Goal: Task Accomplishment & Management: Complete application form

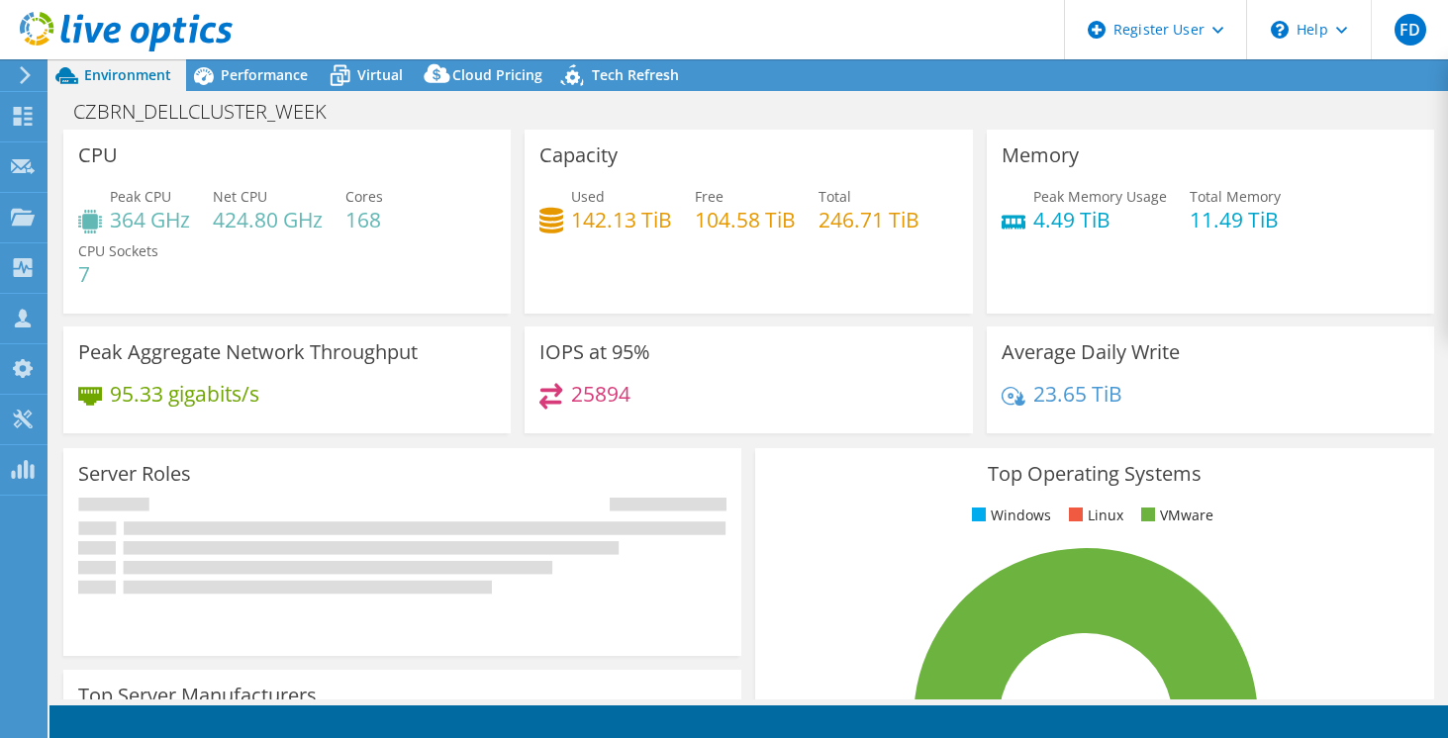
select select "USD"
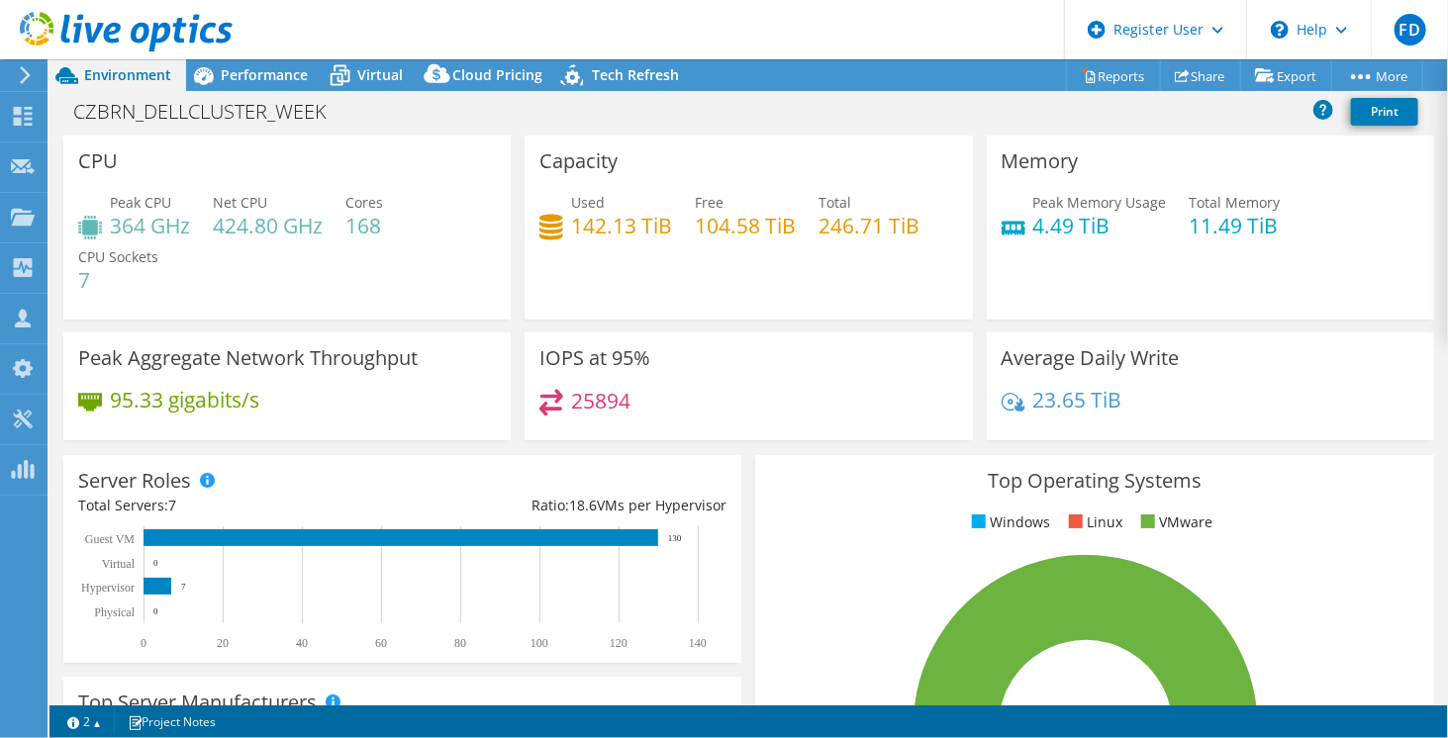
click at [175, 14] on icon at bounding box center [126, 32] width 213 height 41
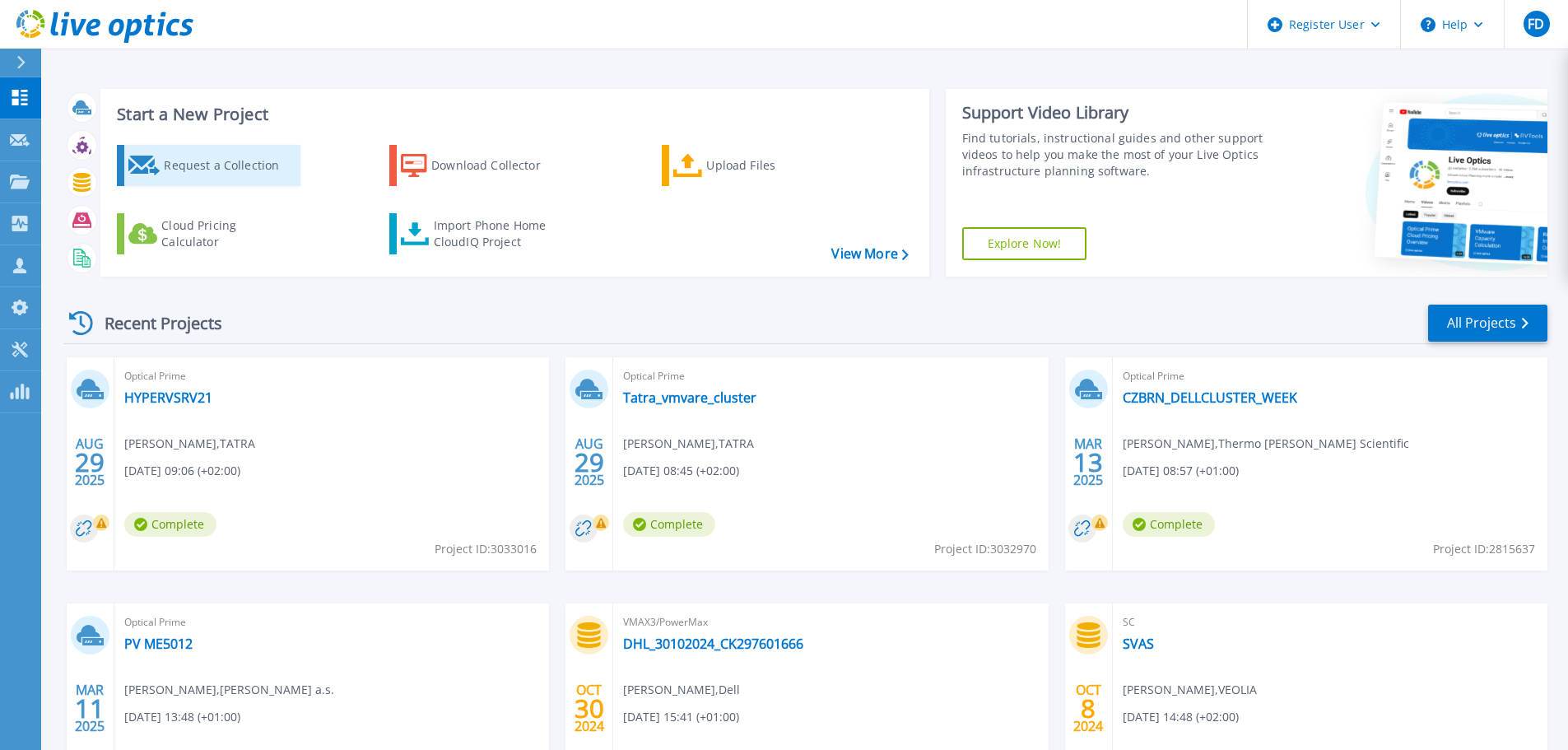
click at [227, 162] on div "Request a Collection" at bounding box center [230, 165] width 131 height 33
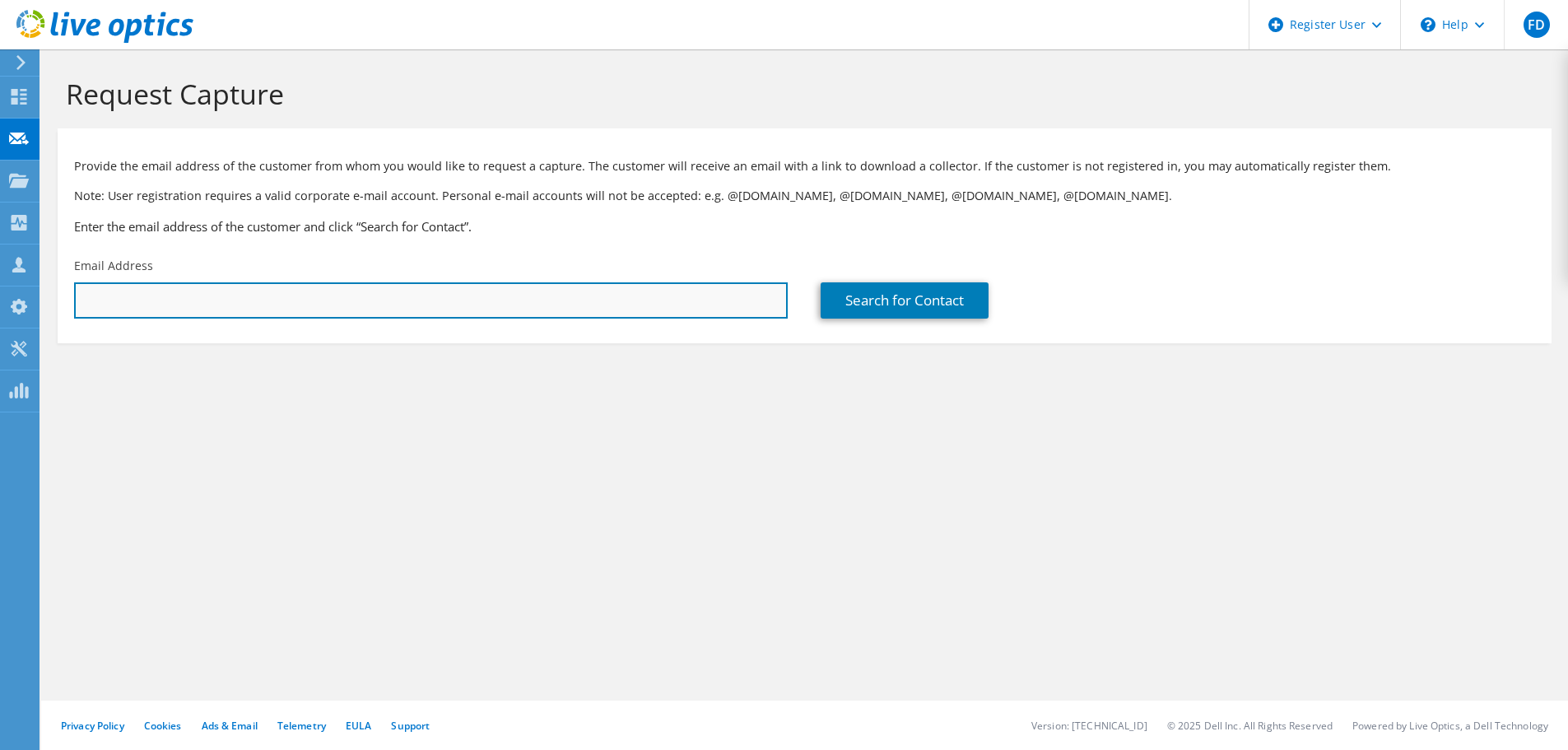
click at [192, 299] on input "text" at bounding box center [431, 300] width 714 height 37
paste input "martin.pidrman@tedom.com"
type input "martin.pidrman@tedom.com"
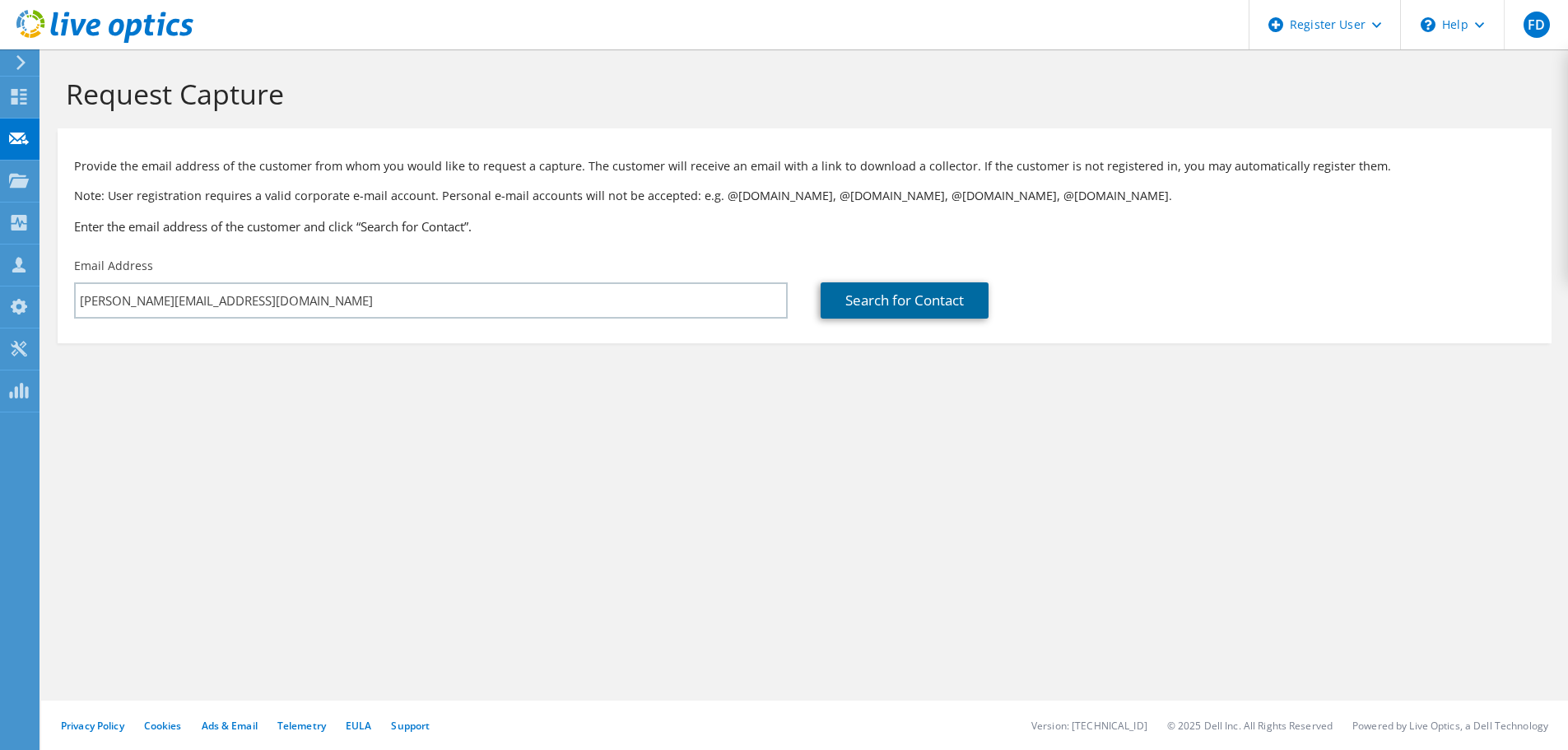
click at [919, 299] on link "Search for Contact" at bounding box center [905, 300] width 168 height 37
type input "Partner All Poland Temp1"
type input "Martin"
type input "Pidrman"
type input "Czech Republic"
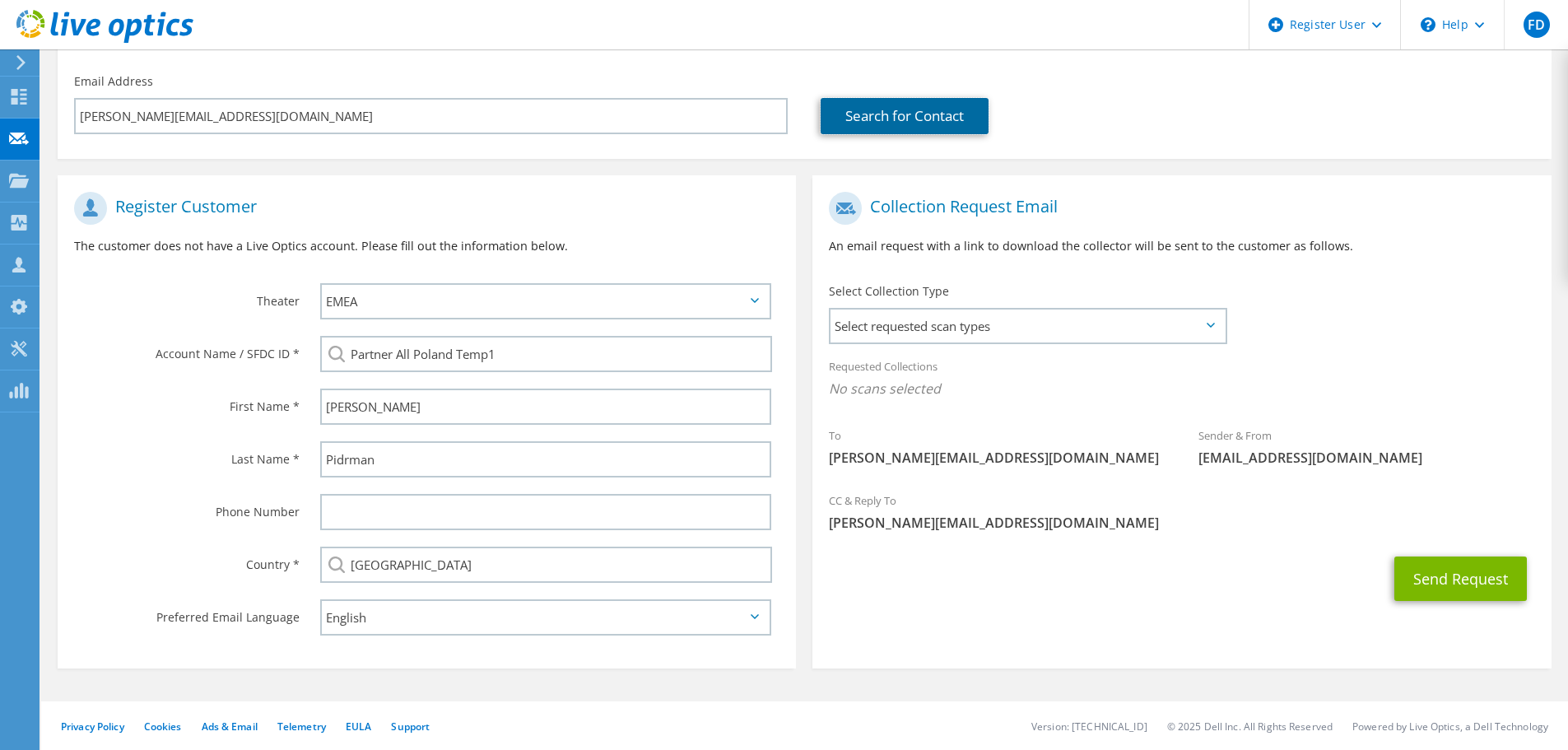
scroll to position [185, 0]
drag, startPoint x: 566, startPoint y: 255, endPoint x: 605, endPoint y: 257, distance: 39.1
click at [591, 256] on div "Register Customer The customer does not have a Live Optics account. Please fill…" at bounding box center [427, 229] width 739 height 91
click at [450, 244] on p "The customer does not have a Live Optics account. Please fill out the informati…" at bounding box center [427, 245] width 705 height 18
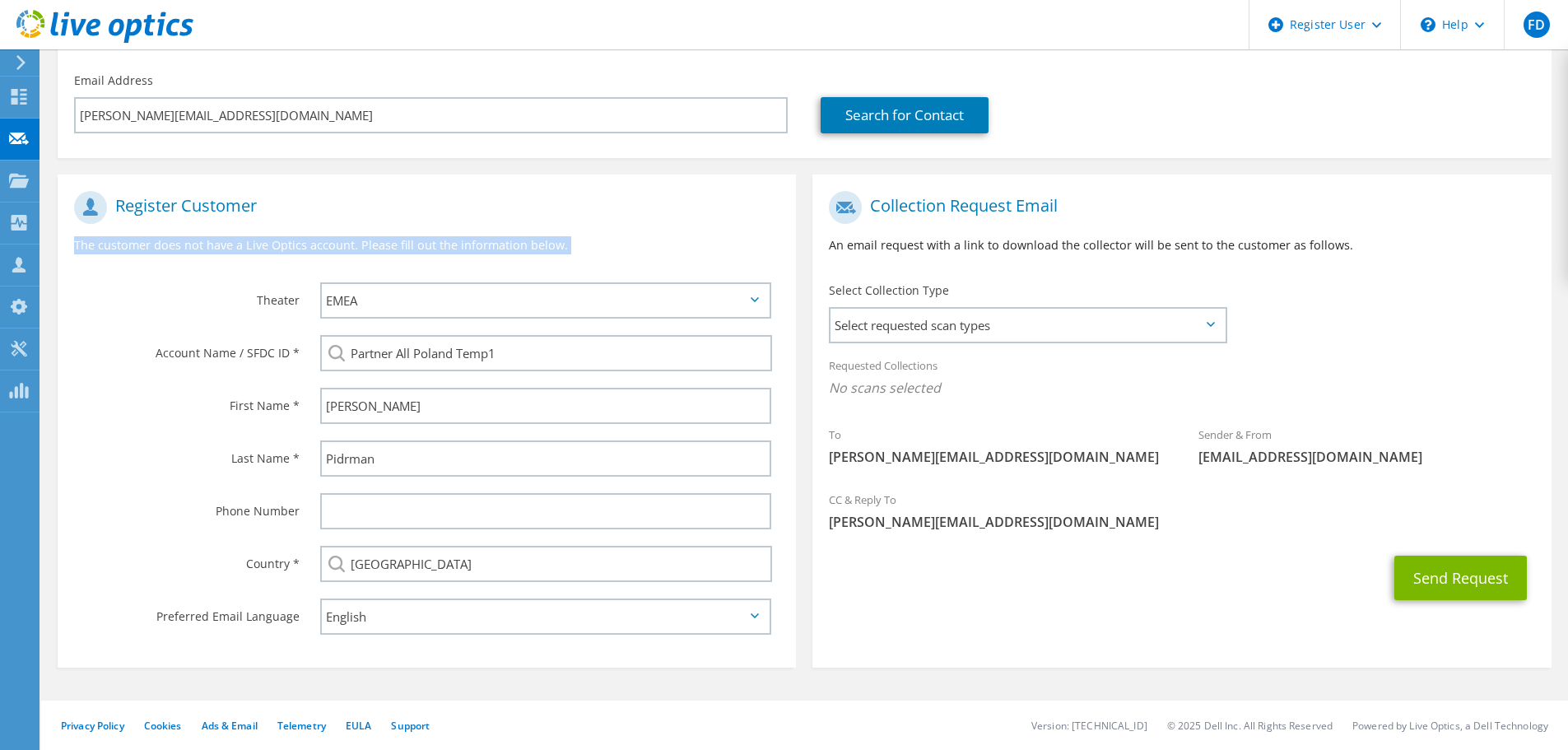
click at [450, 244] on p "The customer does not have a Live Optics account. Please fill out the informati…" at bounding box center [427, 245] width 705 height 18
click at [324, 240] on p "The customer does not have a Live Optics account. Please fill out the informati…" at bounding box center [427, 245] width 705 height 18
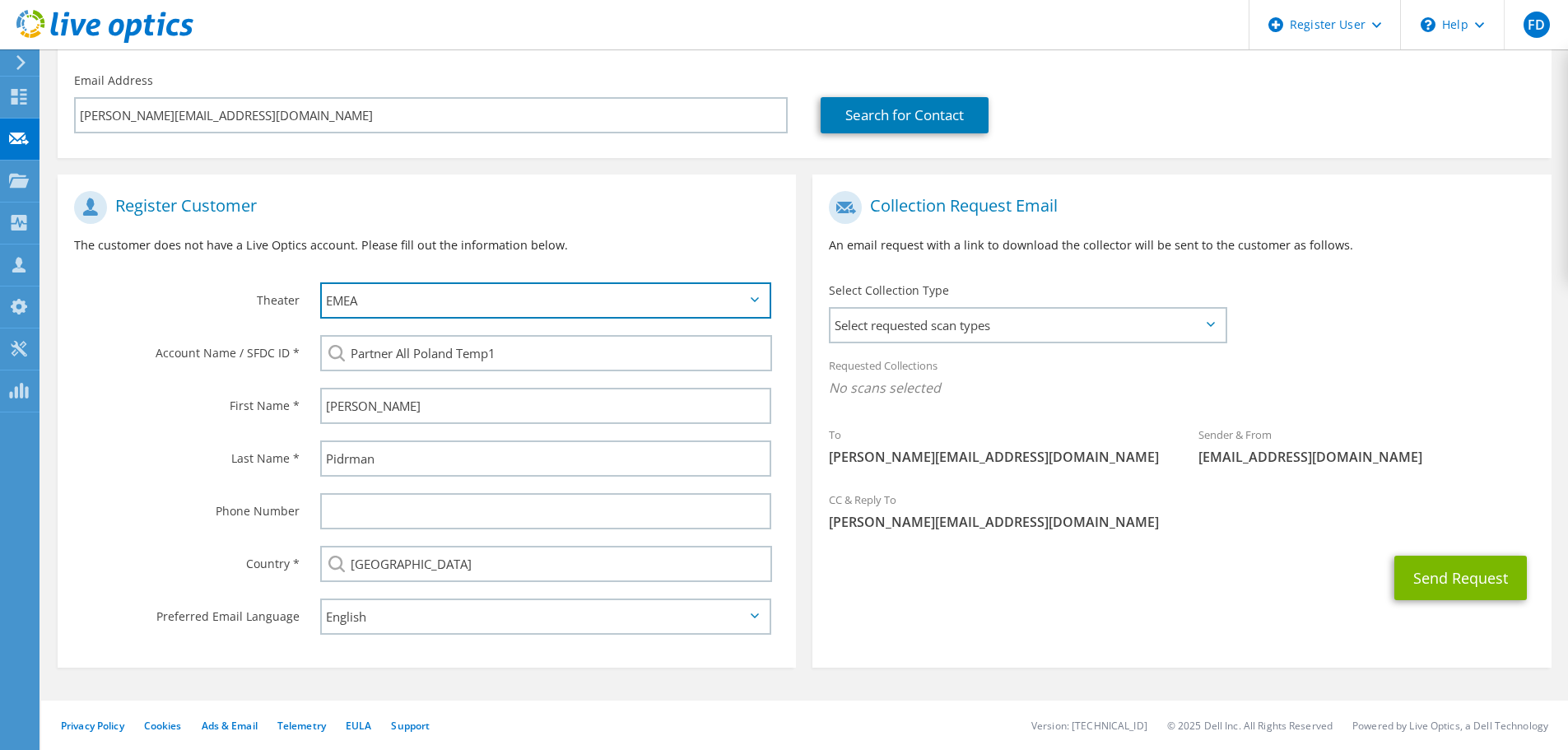
click at [416, 305] on select "APJ EMEA NA/LATAM" at bounding box center [546, 300] width 451 height 37
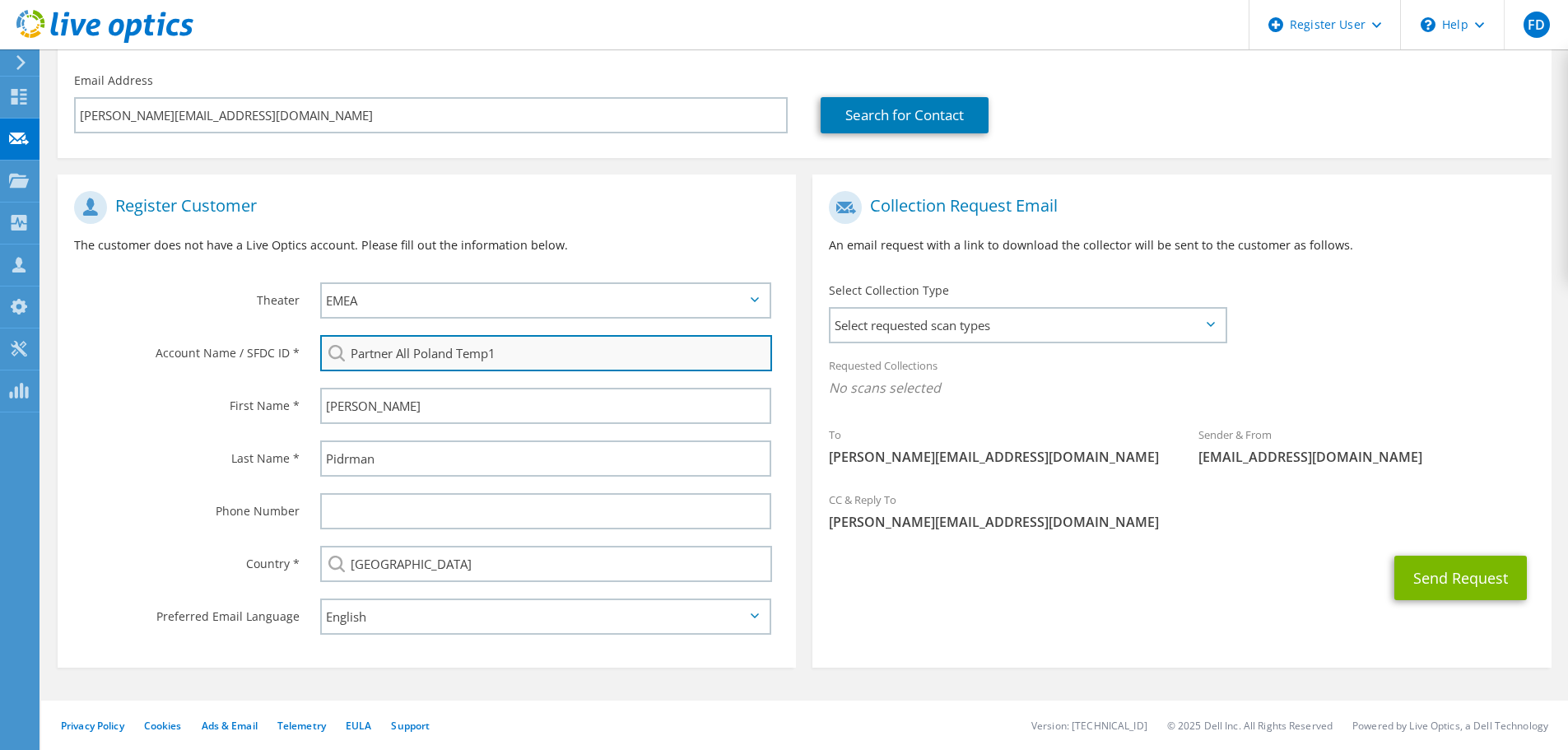
click at [415, 345] on input "Partner All Poland Temp1" at bounding box center [546, 353] width 452 height 37
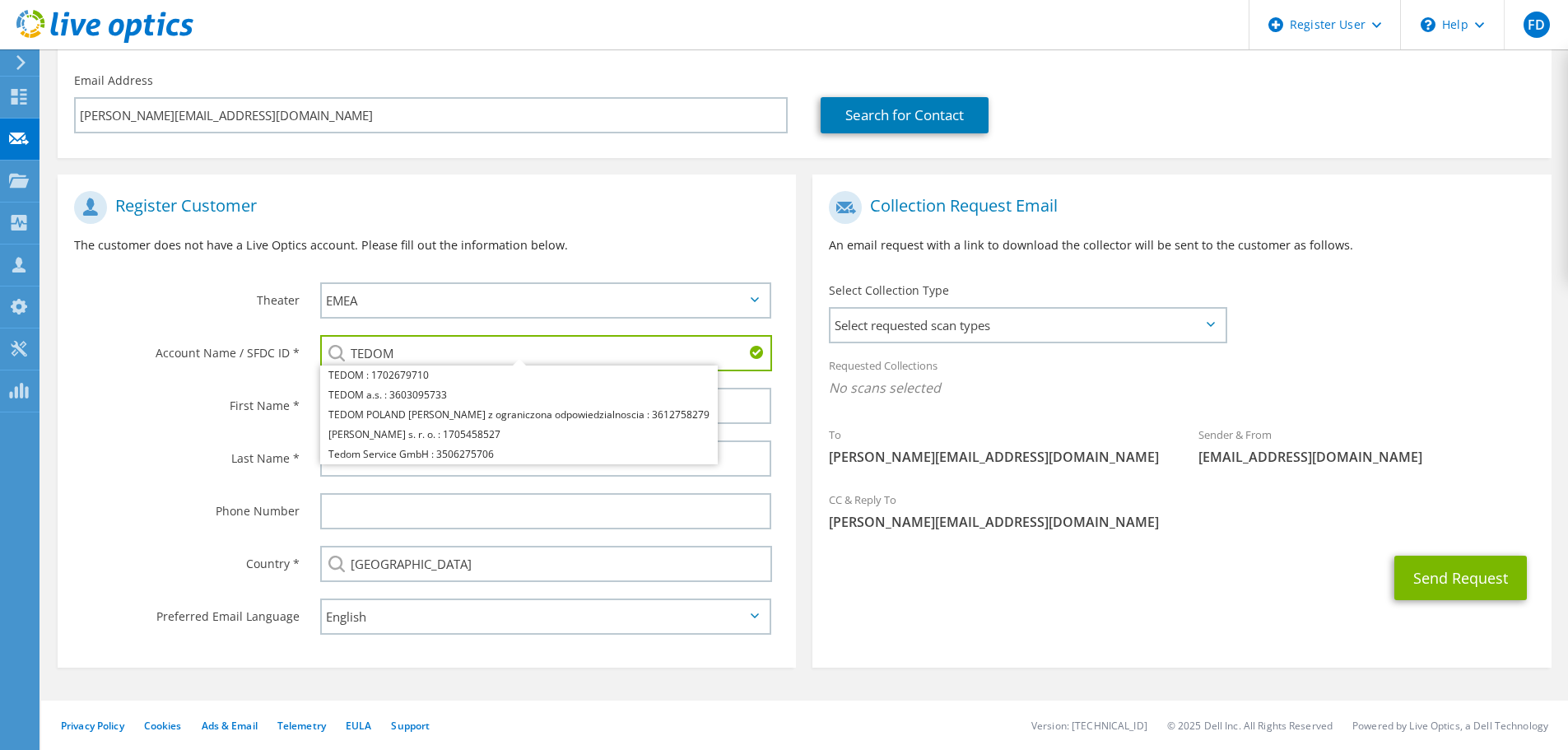
type input "TEDOM"
